Goal: Find specific page/section: Find specific page/section

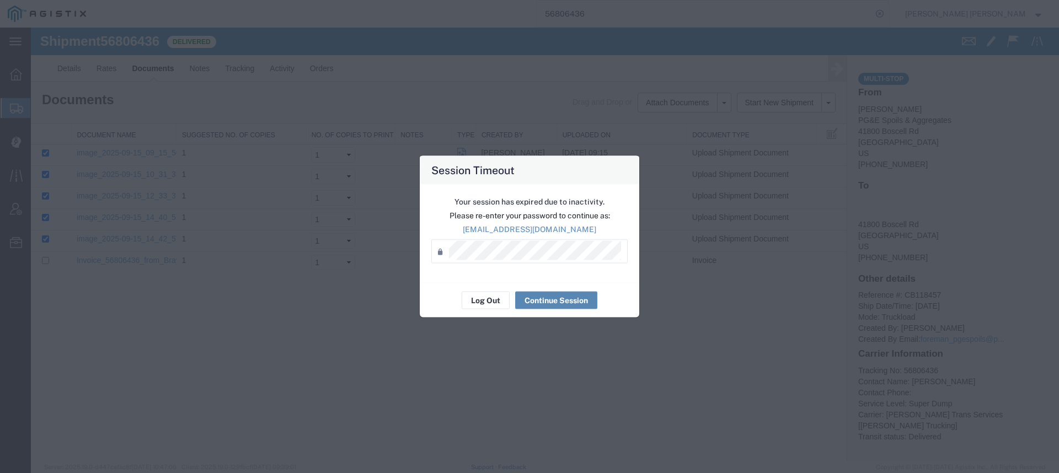
click at [541, 297] on button "Continue Session" at bounding box center [556, 301] width 82 height 18
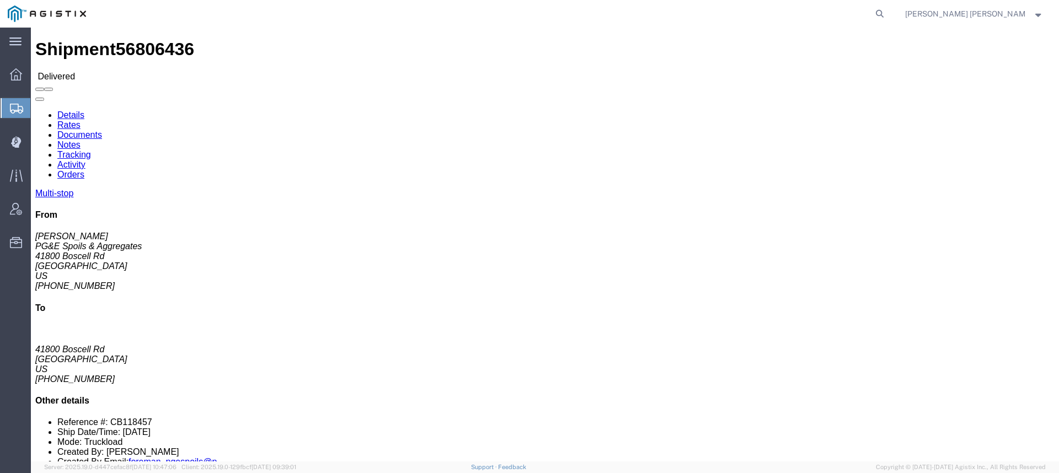
click link "Documents"
